Goal: Navigation & Orientation: Find specific page/section

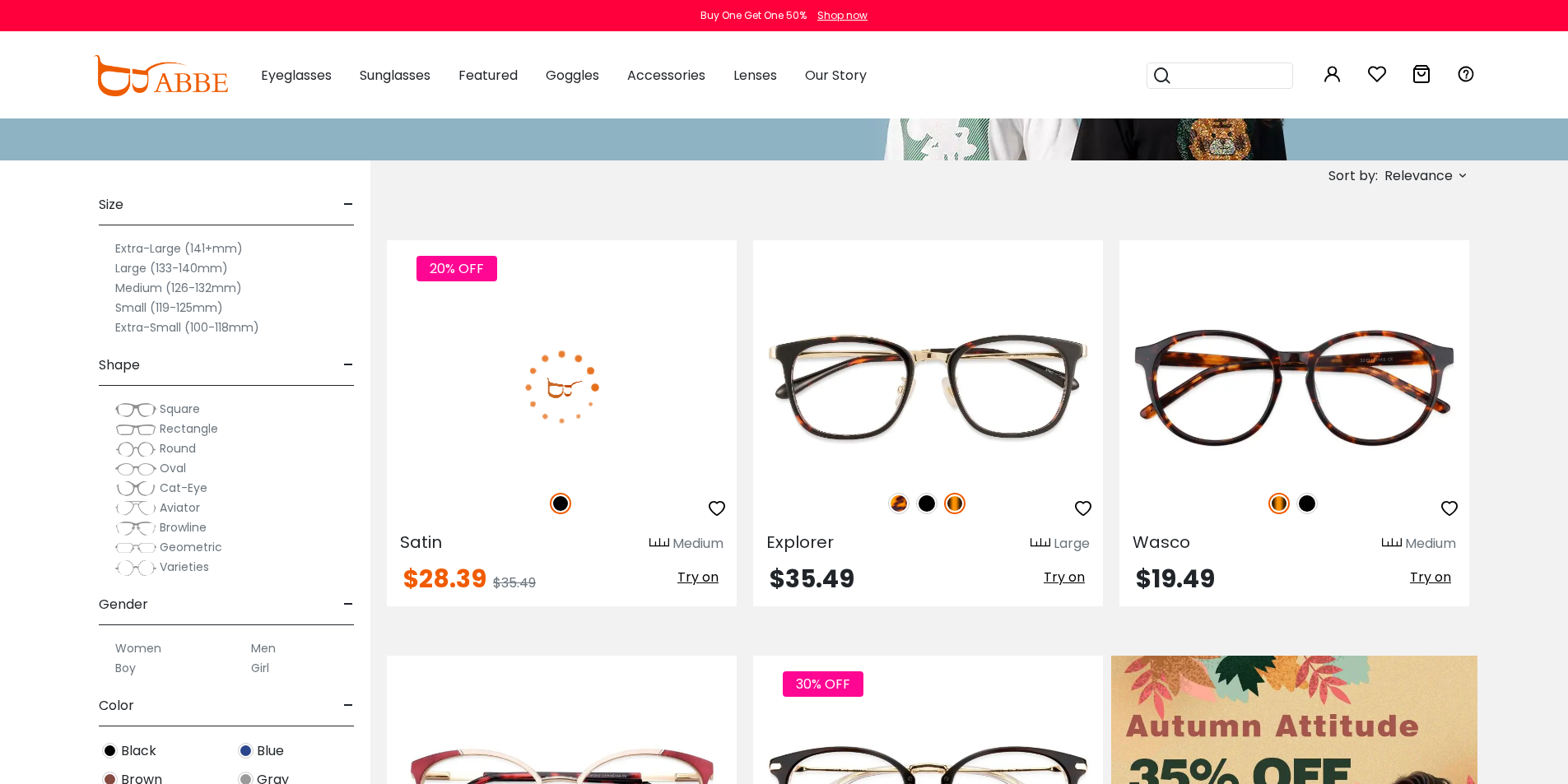
scroll to position [247, 0]
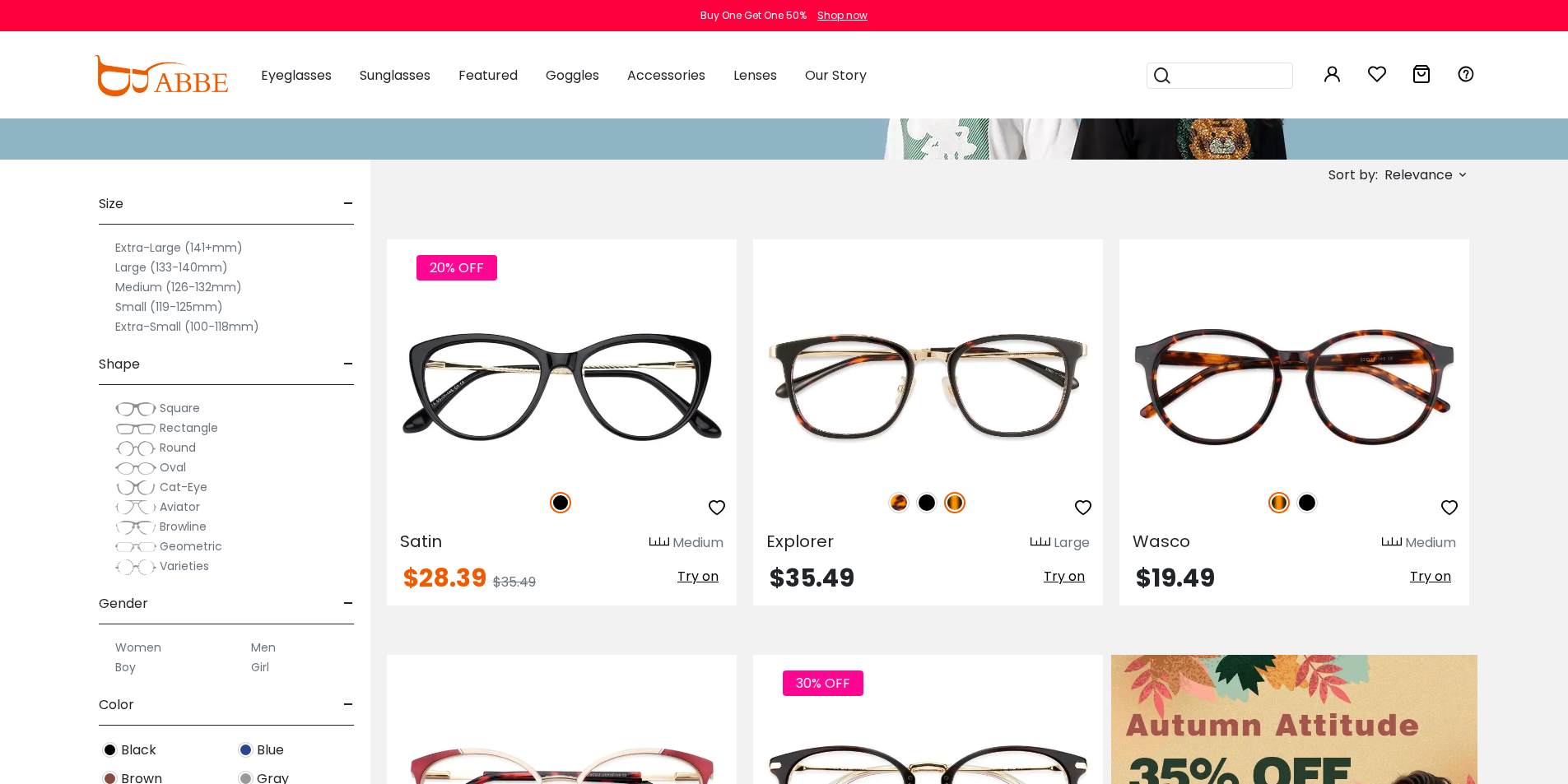
click at [191, 432] on span "Rectangle" at bounding box center [188, 428] width 59 height 16
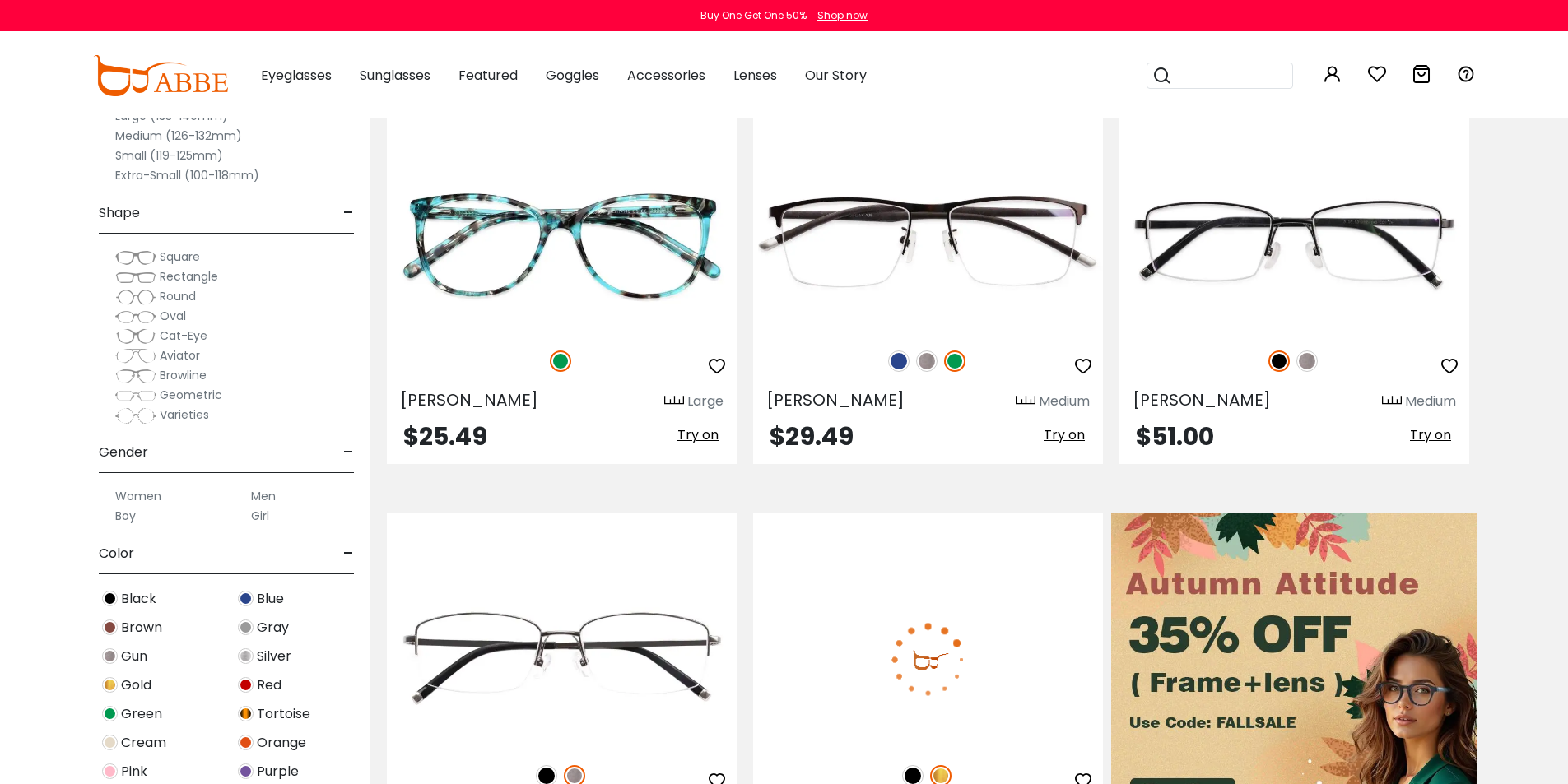
scroll to position [494, 0]
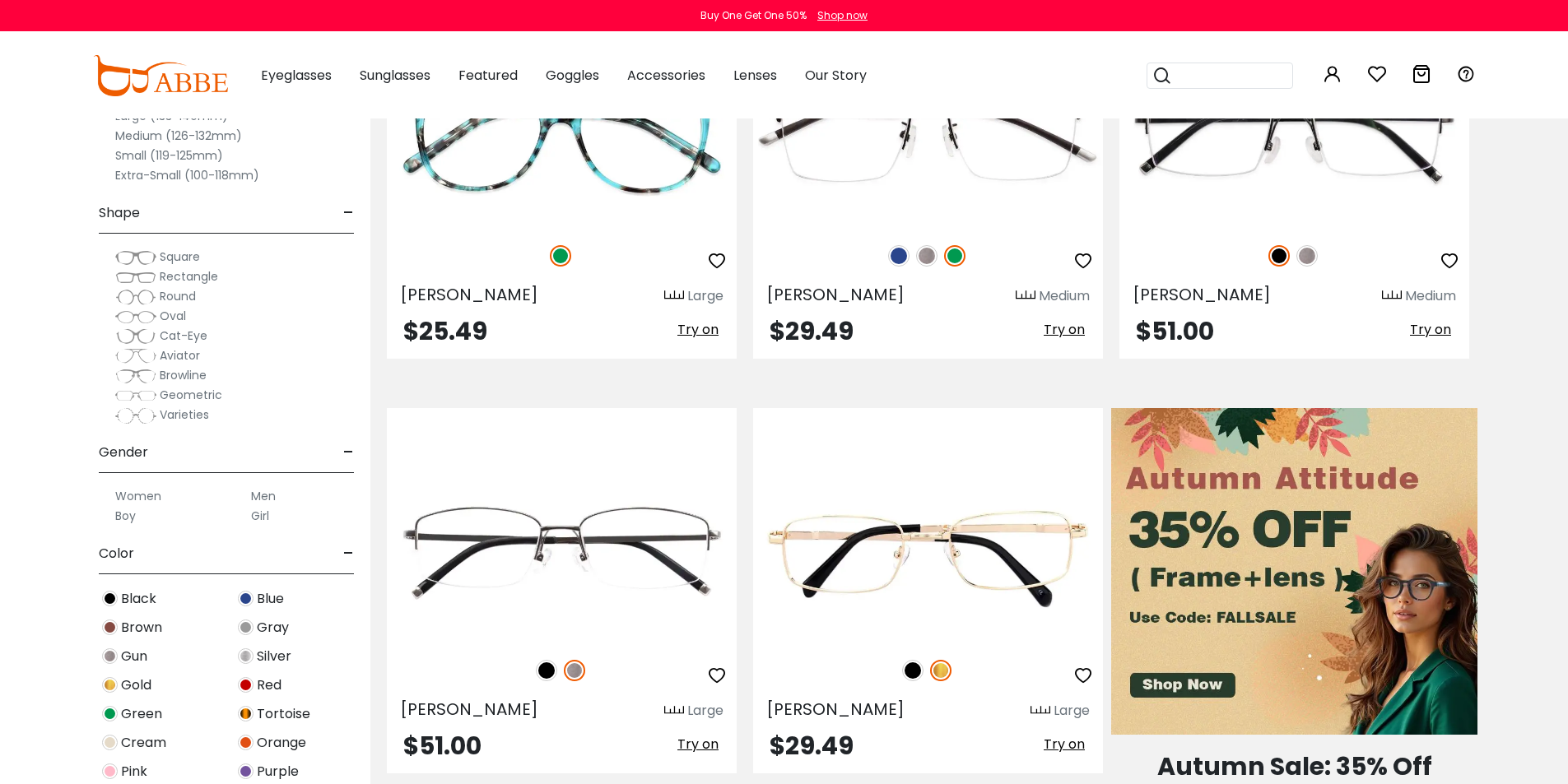
click at [195, 275] on span "Rectangle" at bounding box center [188, 276] width 59 height 16
click at [135, 277] on img at bounding box center [136, 277] width 42 height 16
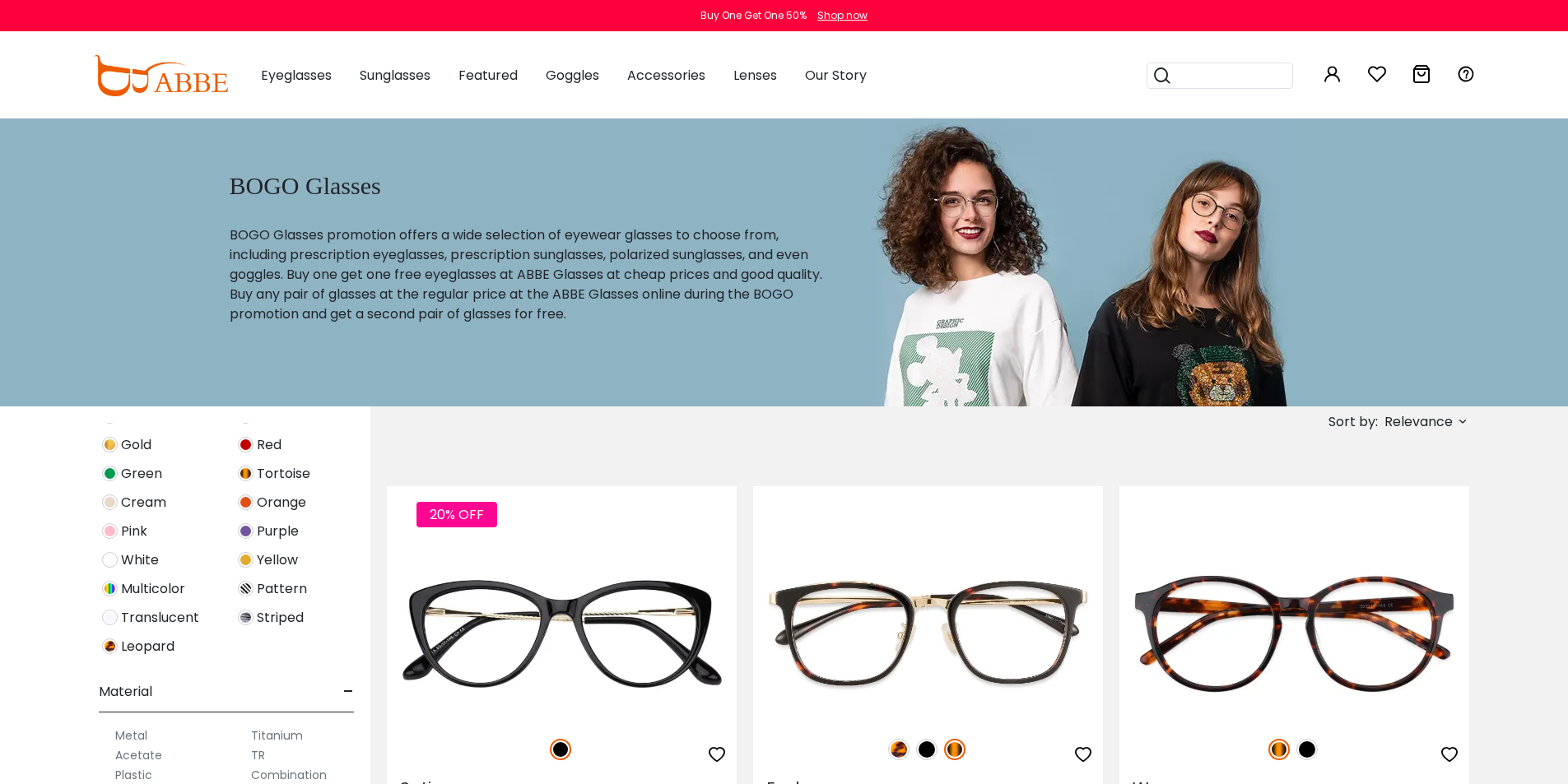
scroll to position [655, 0]
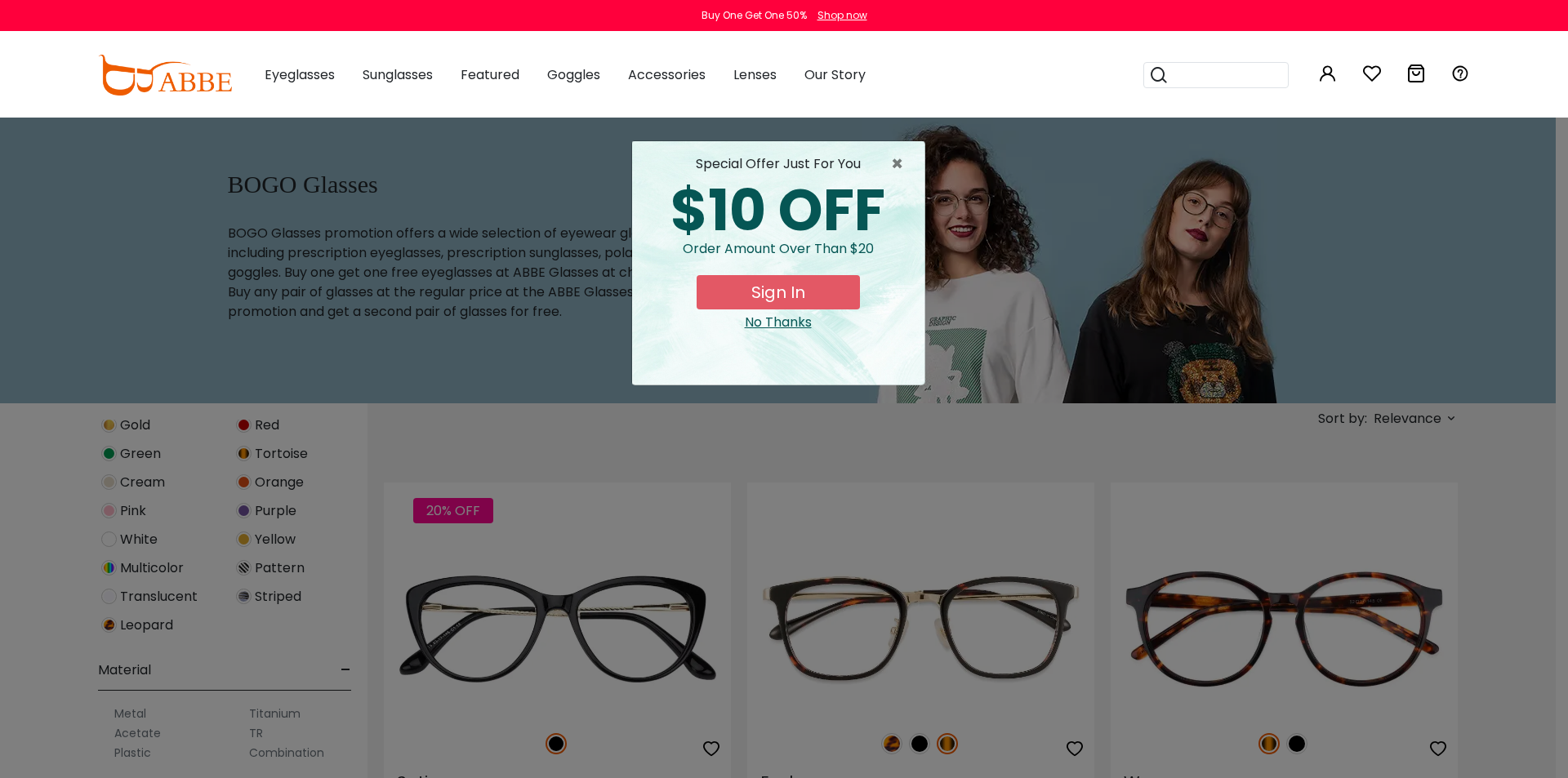
click at [269, 450] on div "× special offer just for you $10 OFF Order amount over than $20 Sign In No Than…" at bounding box center [784, 389] width 1568 height 778
click at [893, 163] on span "×" at bounding box center [901, 163] width 20 height 19
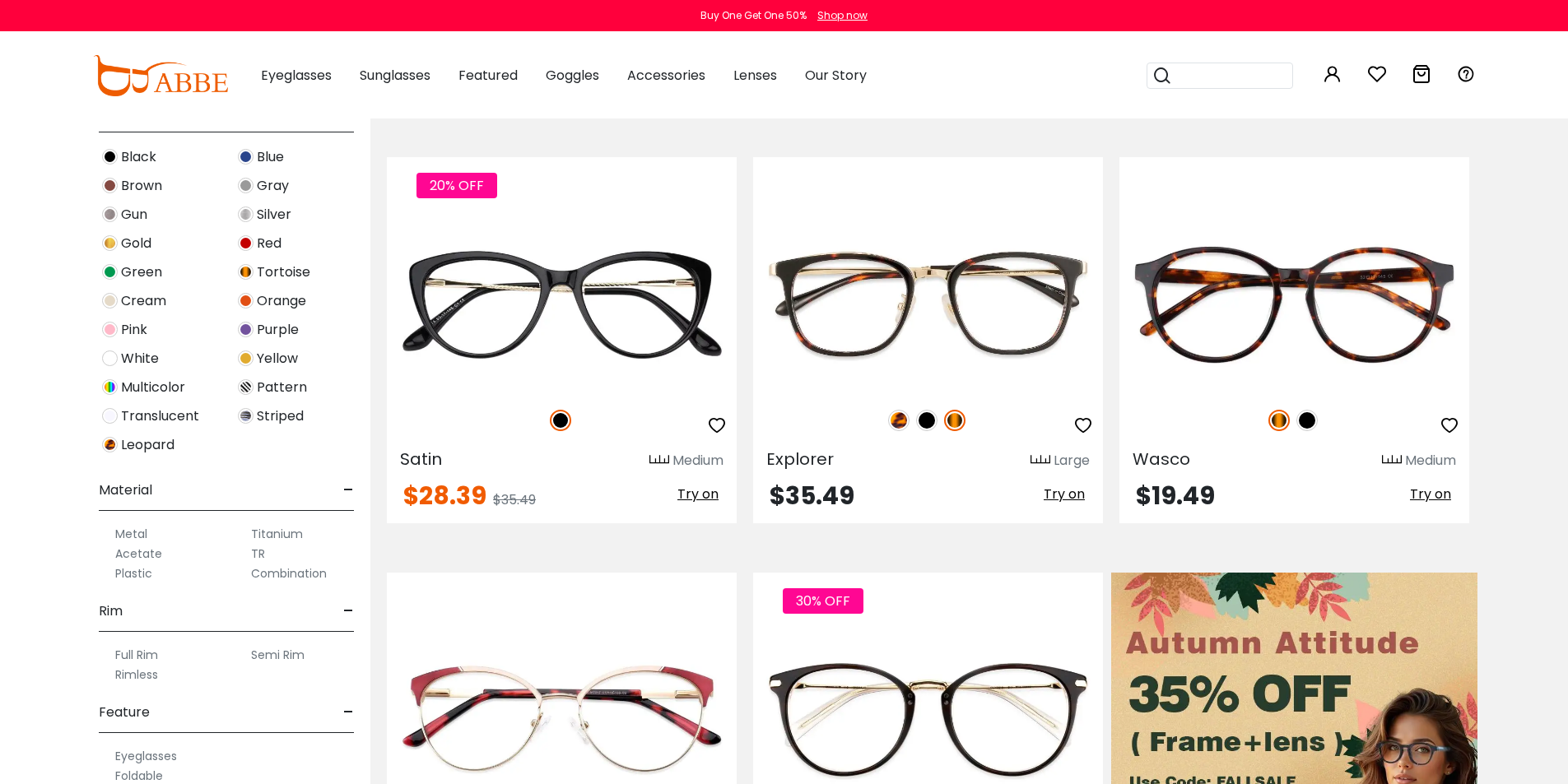
scroll to position [408, 0]
click at [252, 271] on img at bounding box center [245, 272] width 15 height 15
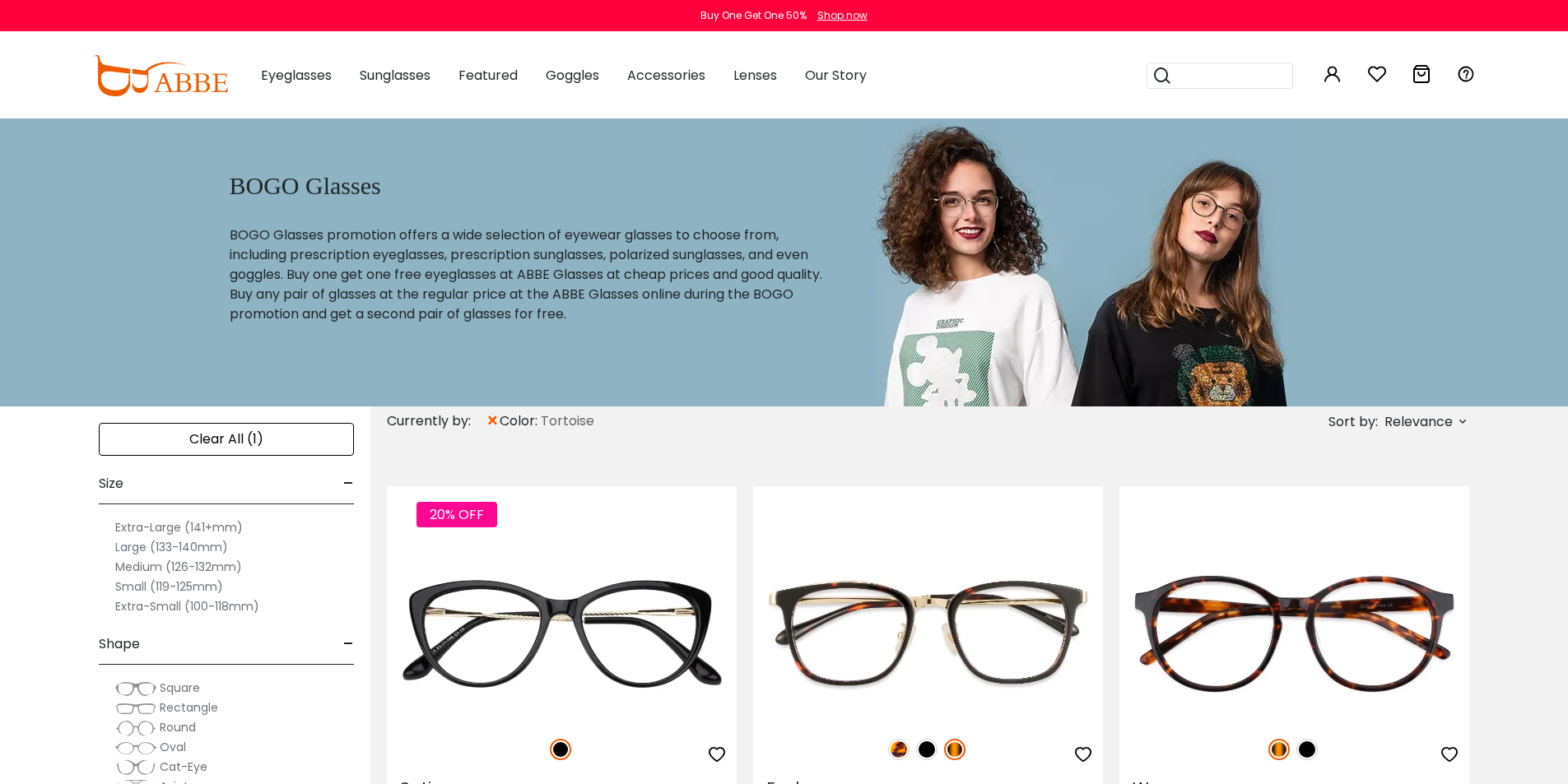
click at [165, 710] on span "Rectangle" at bounding box center [188, 708] width 59 height 16
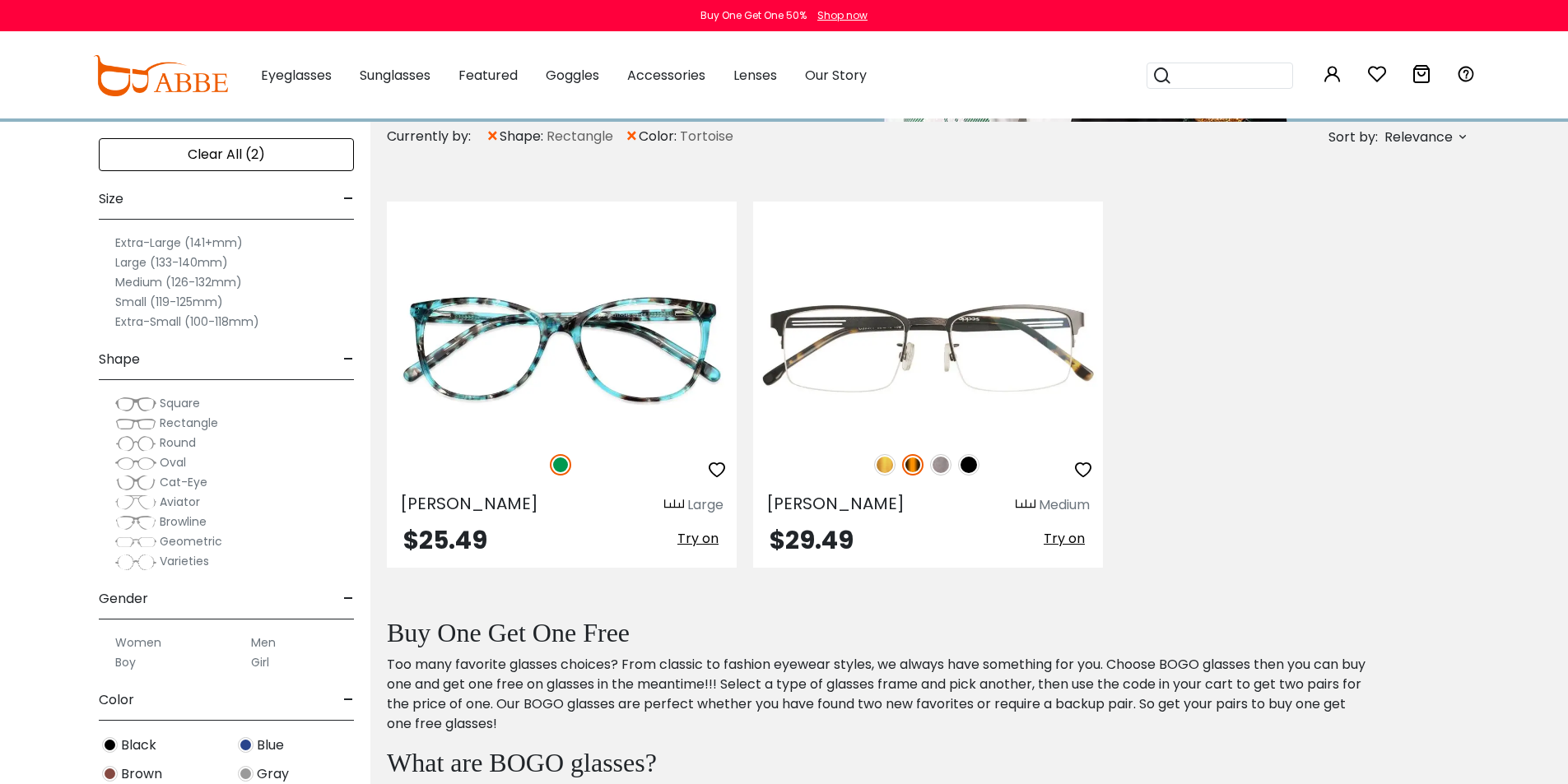
scroll to position [247, 0]
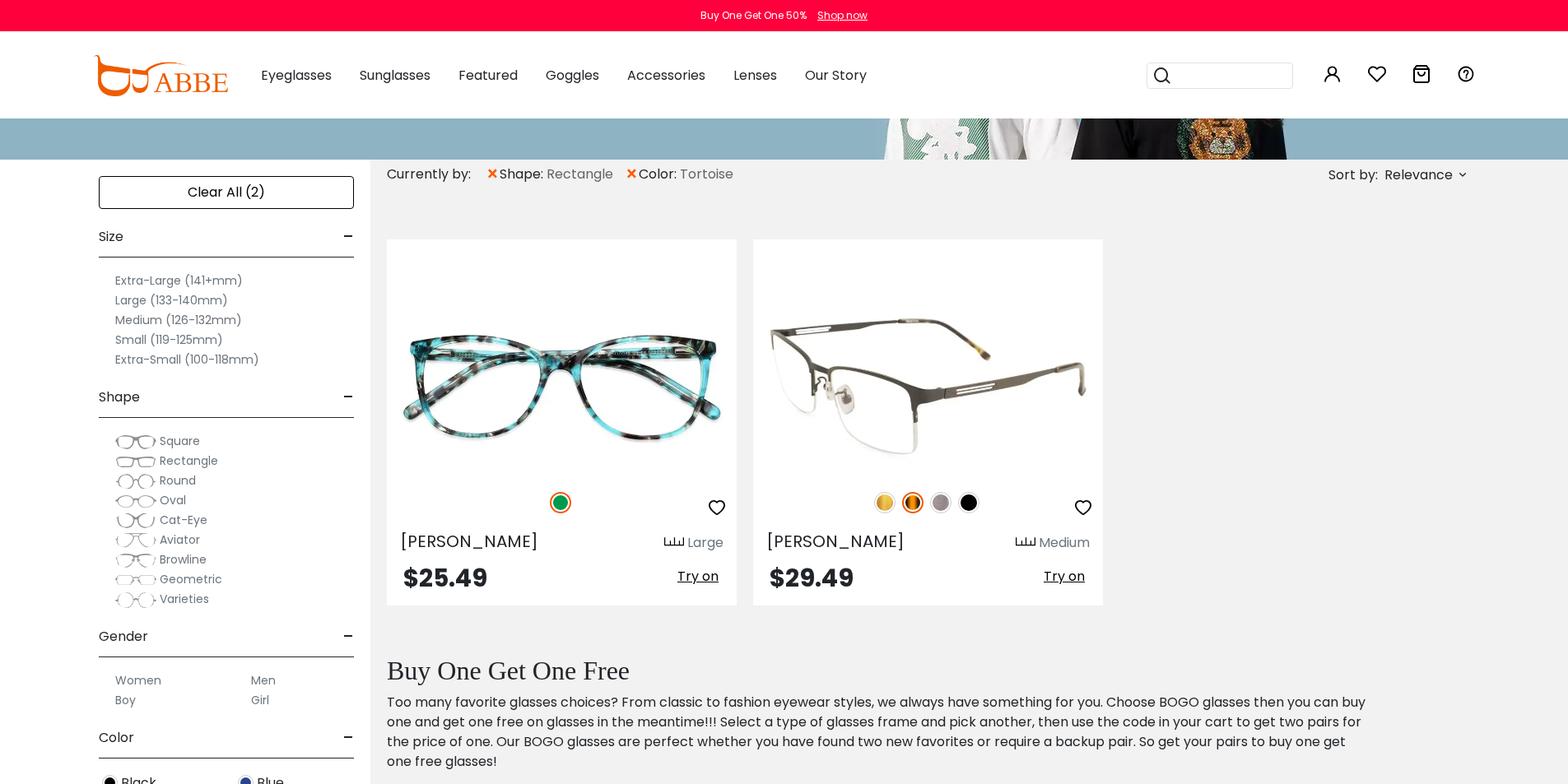
click at [913, 512] on img at bounding box center [912, 502] width 21 height 21
click at [912, 500] on img at bounding box center [912, 502] width 21 height 21
